Goal: Transaction & Acquisition: Purchase product/service

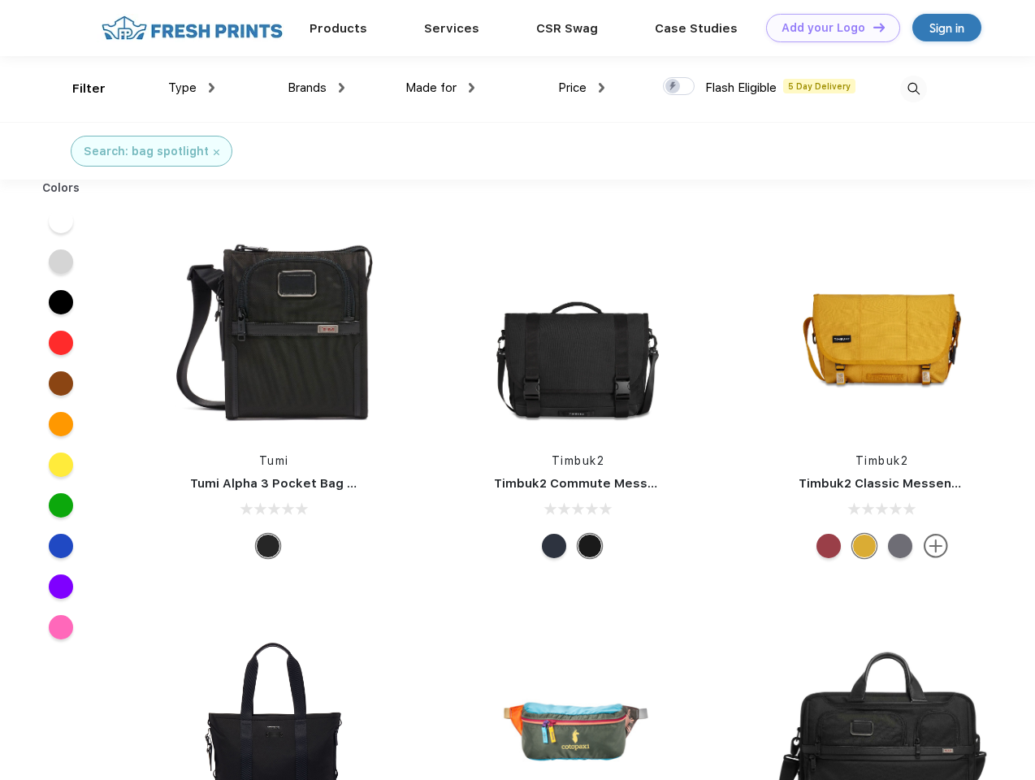
click at [827, 28] on link "Add your Logo Design Tool" at bounding box center [833, 28] width 134 height 28
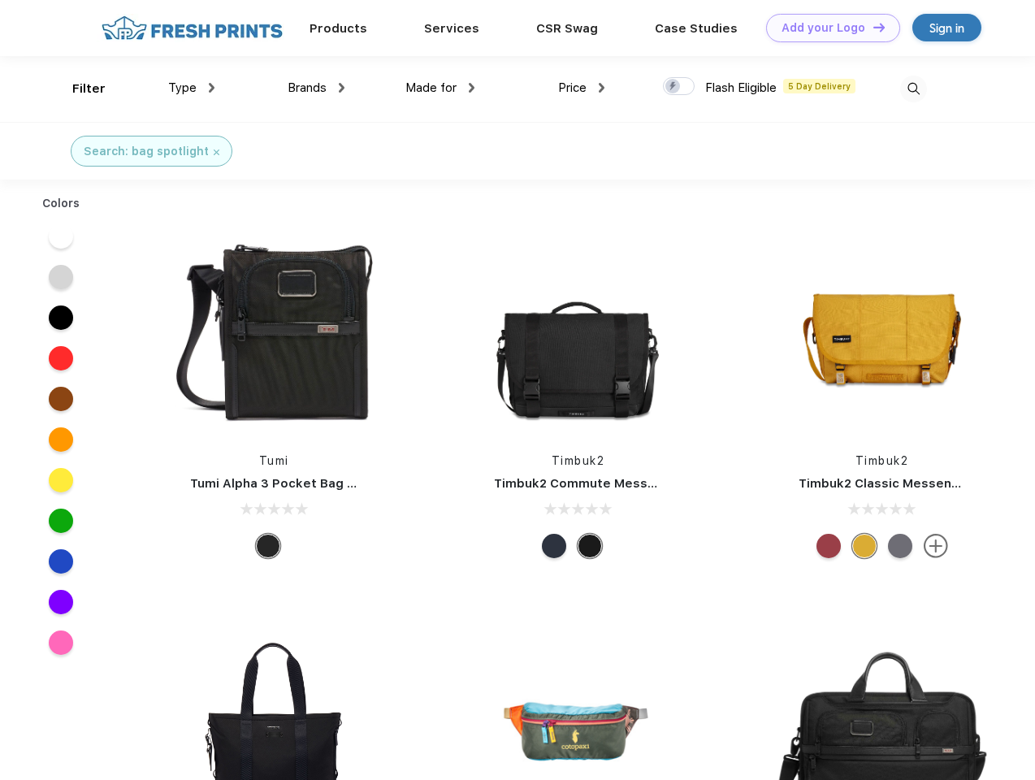
click at [0, 0] on div "Design Tool" at bounding box center [0, 0] width 0 height 0
click at [871, 27] on link "Add your Logo Design Tool" at bounding box center [833, 28] width 134 height 28
click at [78, 89] on div "Filter" at bounding box center [88, 89] width 33 height 19
click at [192, 88] on span "Type" at bounding box center [182, 87] width 28 height 15
click at [316, 88] on span "Brands" at bounding box center [306, 87] width 39 height 15
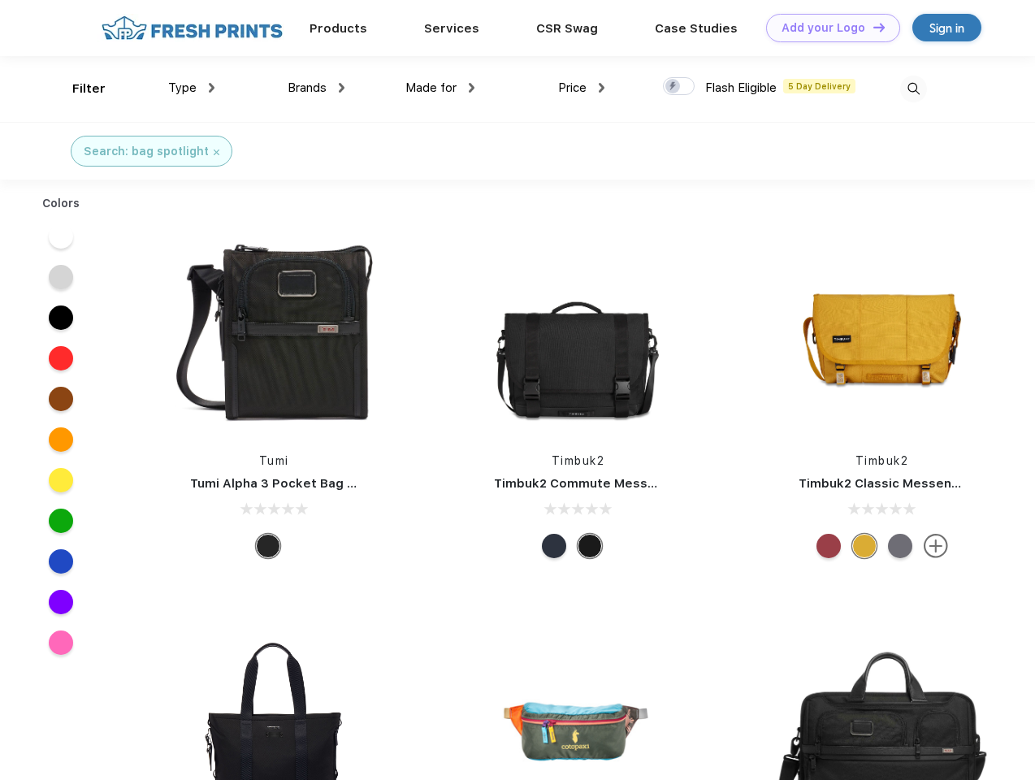
click at [440, 88] on span "Made for" at bounding box center [430, 87] width 51 height 15
click at [581, 88] on span "Price" at bounding box center [572, 87] width 28 height 15
click at [679, 87] on div at bounding box center [679, 86] width 32 height 18
click at [673, 87] on input "checkbox" at bounding box center [668, 81] width 11 height 11
click at [913, 89] on img at bounding box center [913, 89] width 27 height 27
